Goal: Information Seeking & Learning: Learn about a topic

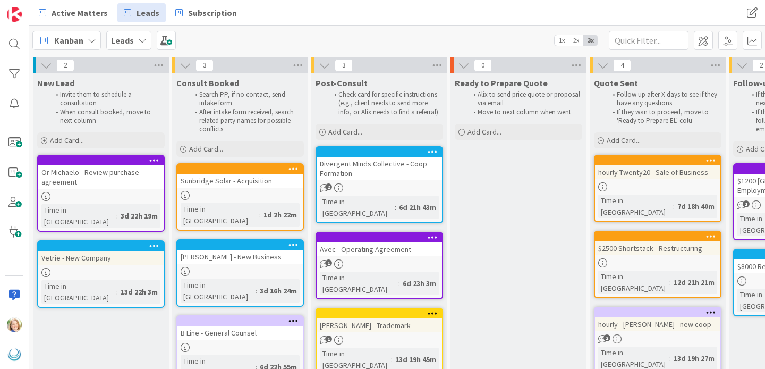
click at [367, 18] on div "Active Matters Leads Subscription" at bounding box center [259, 12] width 455 height 19
click at [420, 37] on div "Kanban Leads 1x 2x 3x" at bounding box center [397, 39] width 736 height 29
